Goal: Information Seeking & Learning: Find specific fact

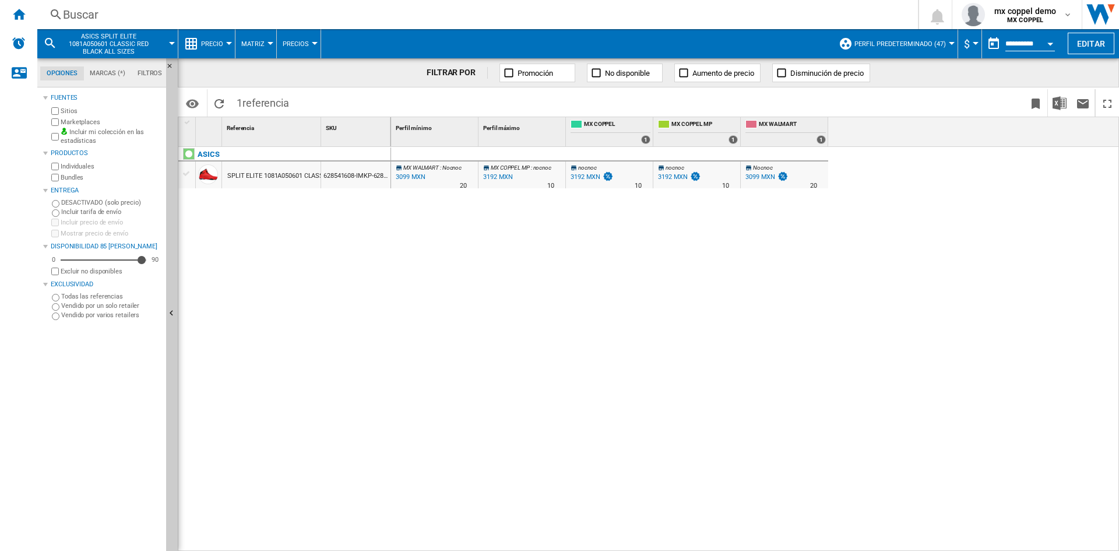
click at [152, 13] on div "Buscar" at bounding box center [475, 14] width 825 height 16
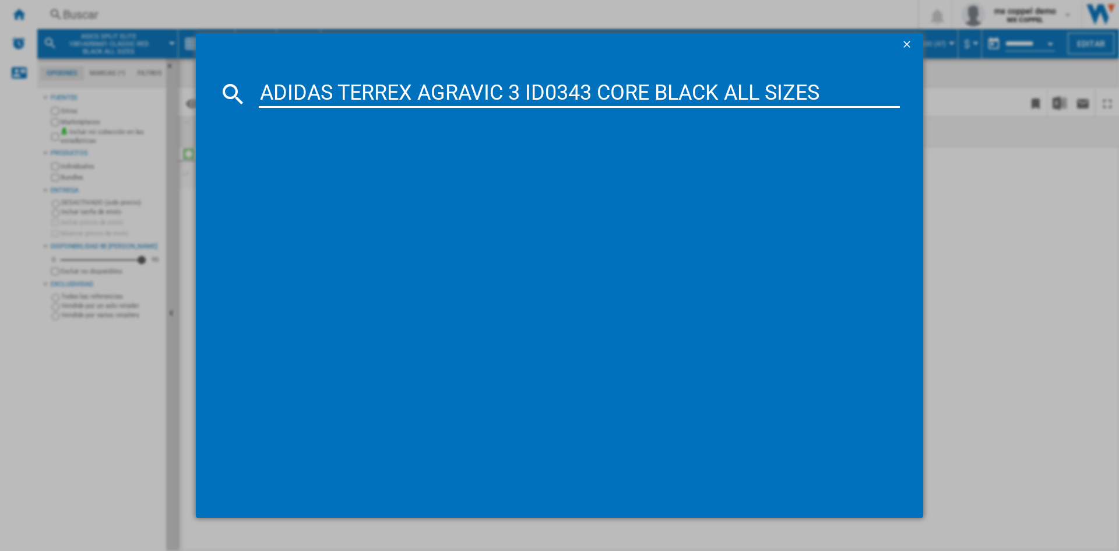
type input "ADIDAS TERREX AGRAVIC 3 ID0343 CORE BLACK ALL SIZES"
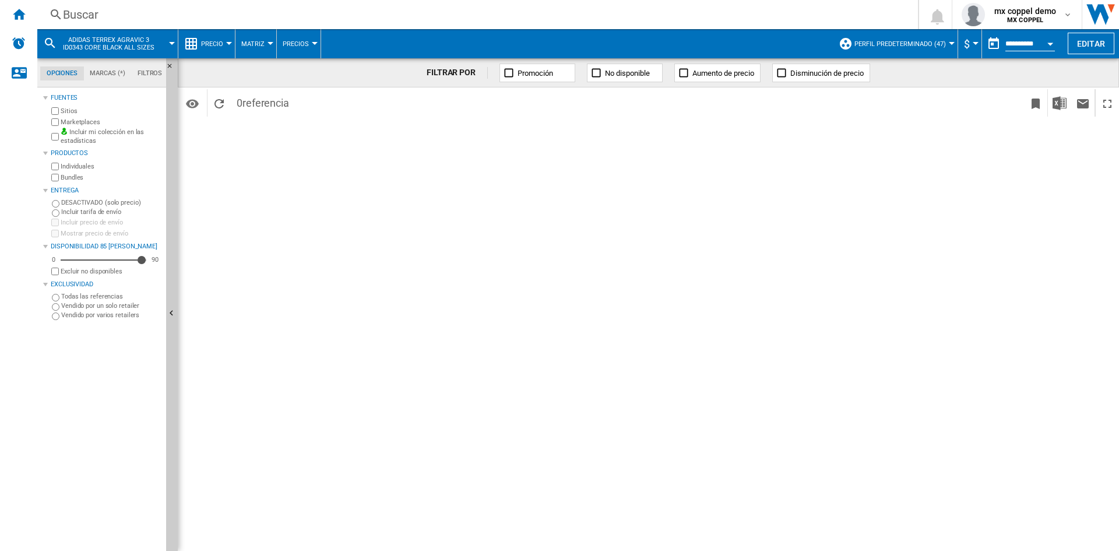
click at [150, 11] on div "Buscar" at bounding box center [475, 14] width 825 height 16
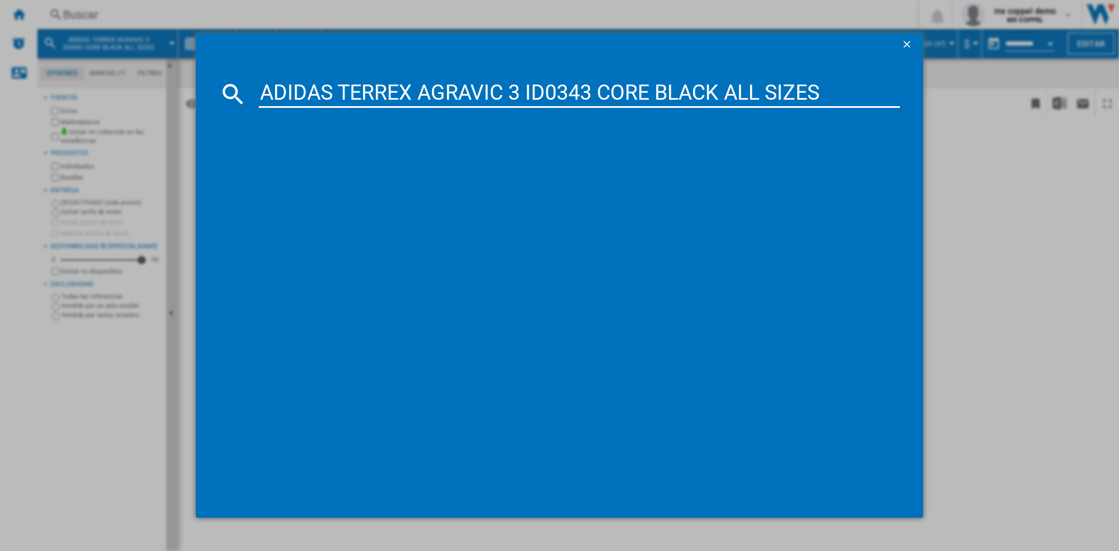
type input "ADIDAS TERREX AGRAVIC 3 ID0343 CORE BLACK ALL SIZES"
click at [939, 231] on div "ADIDAS TERREX AGRAVIC 3 ID0343 CORE BLACK ALL SIZES referencias (0) Sin resulta…" at bounding box center [559, 275] width 1119 height 551
click at [905, 43] on ng-md-icon "getI18NText('BUTTONS.CLOSE_DIALOG')" at bounding box center [908, 45] width 14 height 14
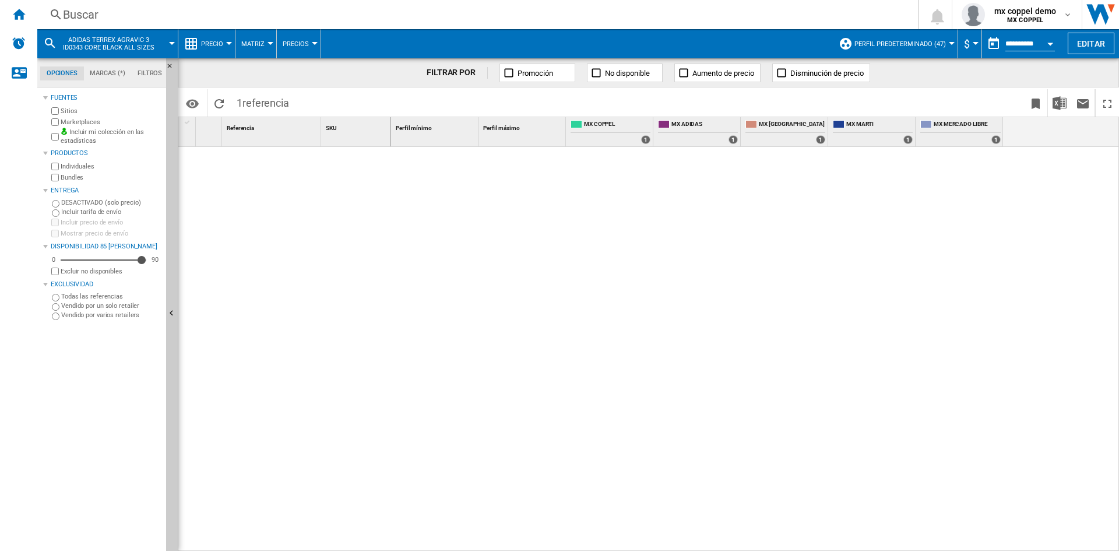
click at [129, 11] on div "Buscar" at bounding box center [475, 14] width 825 height 16
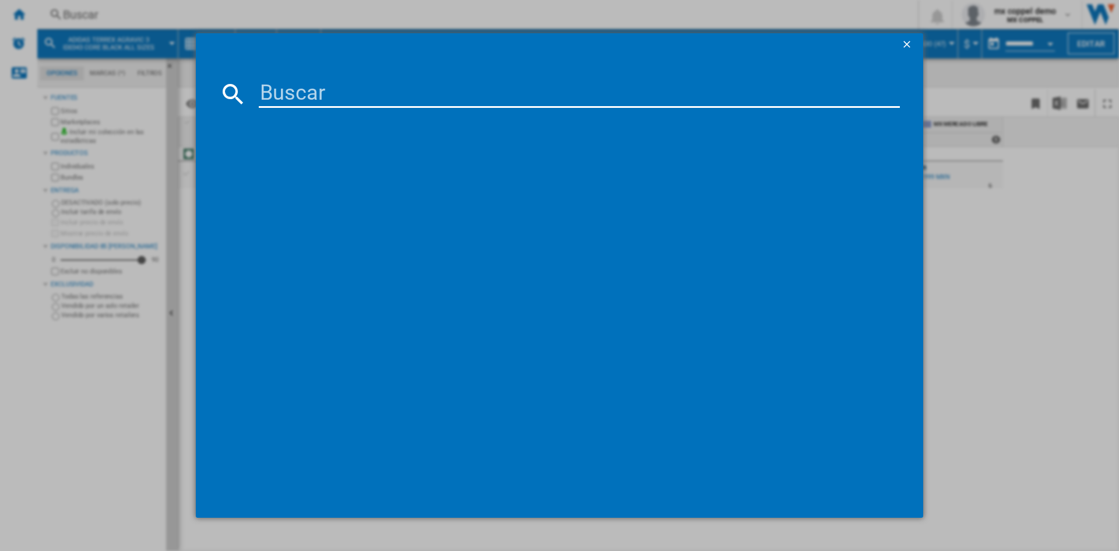
click at [361, 101] on input at bounding box center [579, 94] width 641 height 28
paste input "ADIDAS TERREX AGRAVIC 3 ID0343 CORE BLACK ALL SIZES"
type input "ADIDAS TERREX AGRAVIC 3 ID0343 CORE BLACK ALL SIZES"
